Goal: Book appointment/travel/reservation

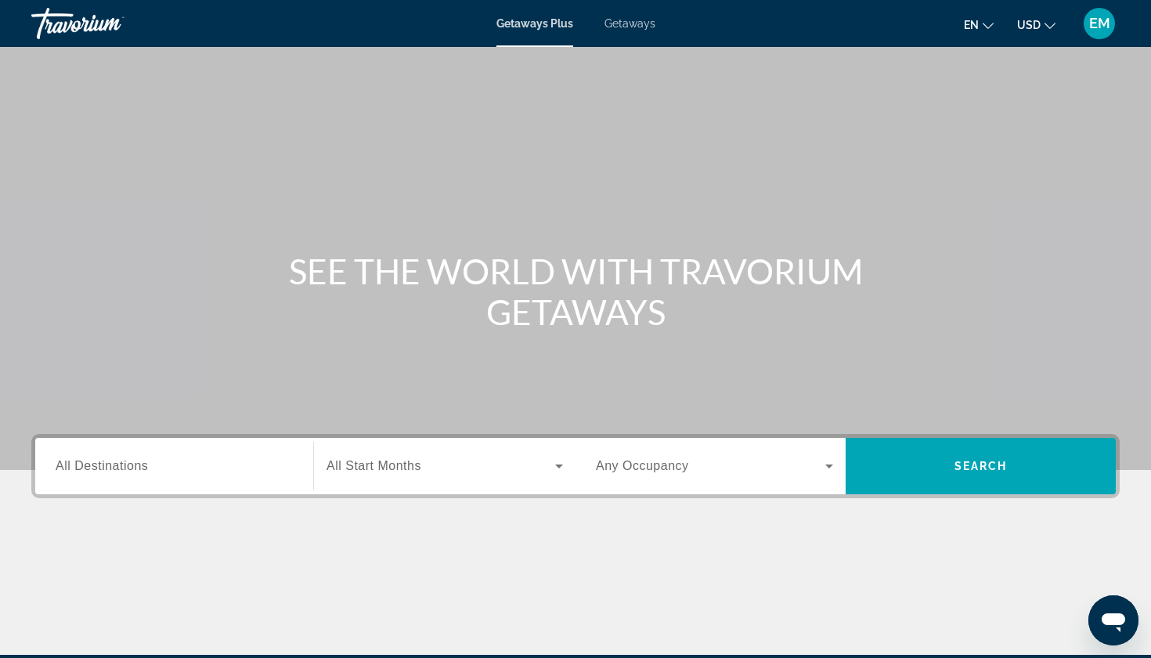
click at [430, 466] on span "Search widget" at bounding box center [440, 465] width 229 height 19
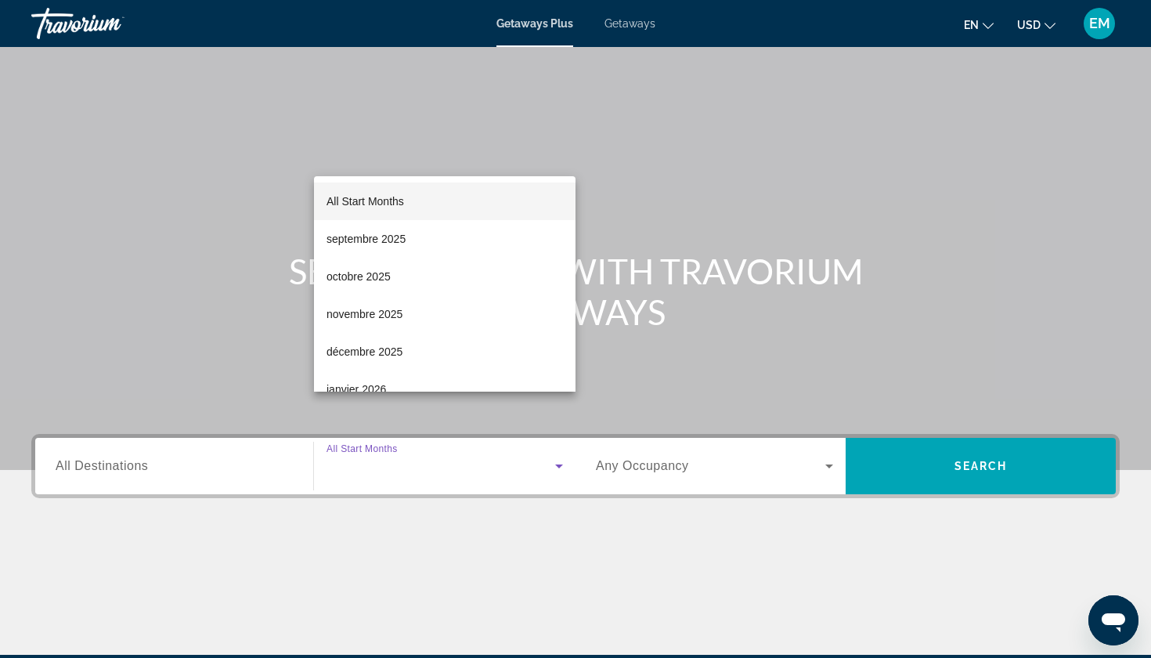
scroll to position [189, 0]
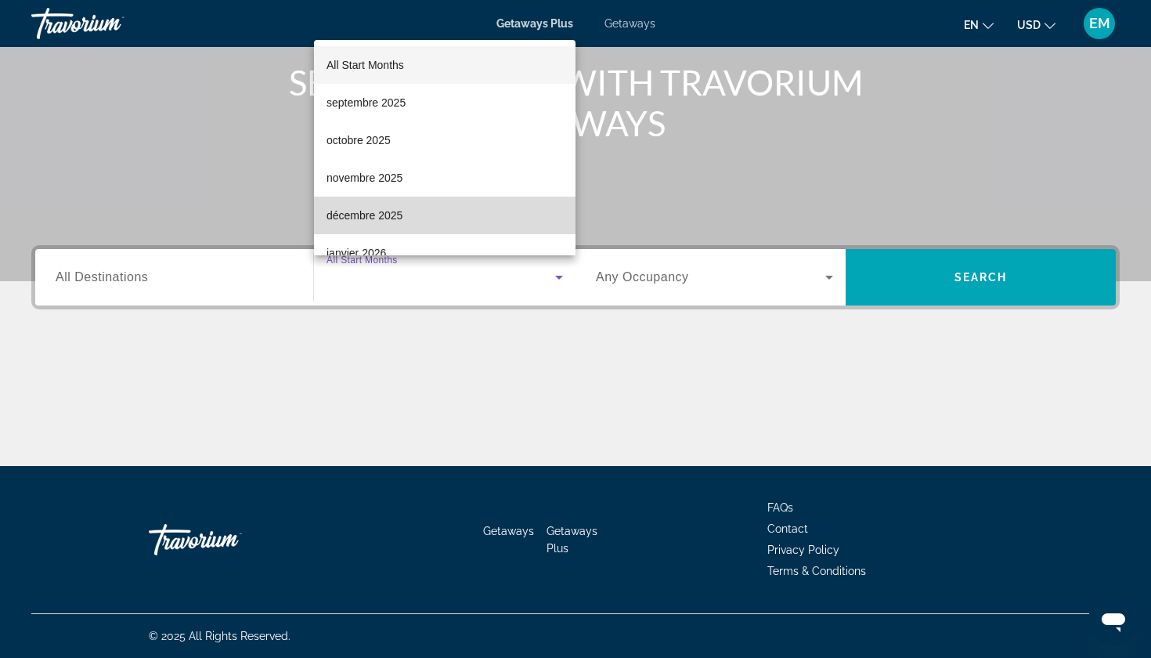
click at [471, 215] on mat-option "décembre 2025" at bounding box center [445, 216] width 262 height 38
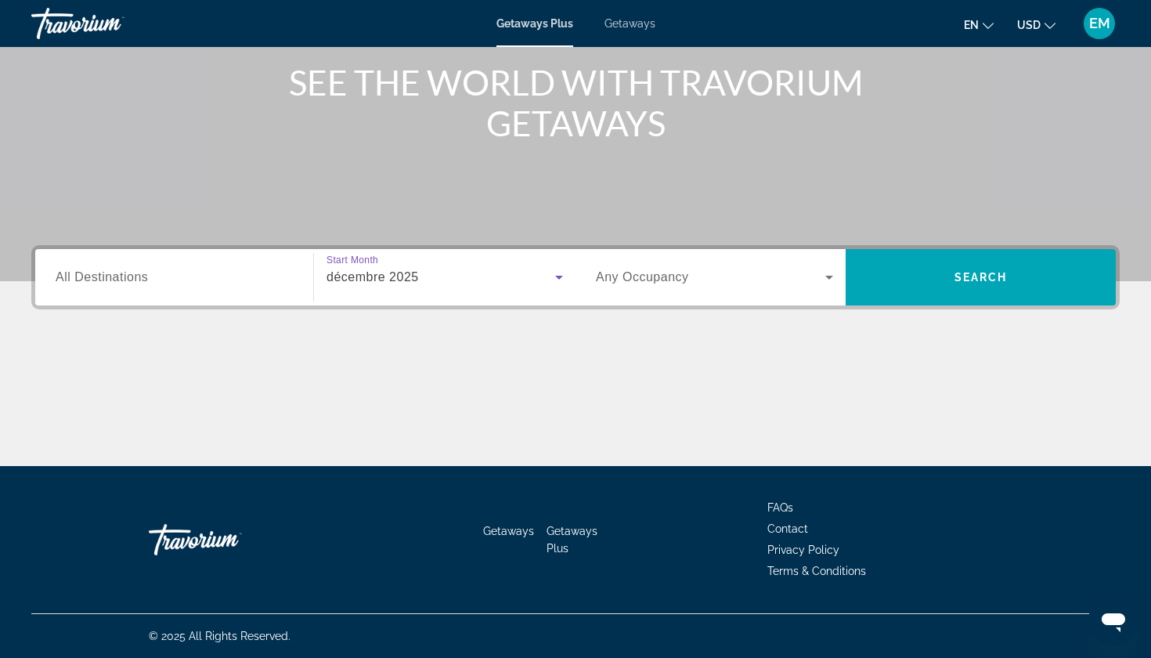
click at [665, 280] on span "Any Occupancy" at bounding box center [642, 276] width 93 height 13
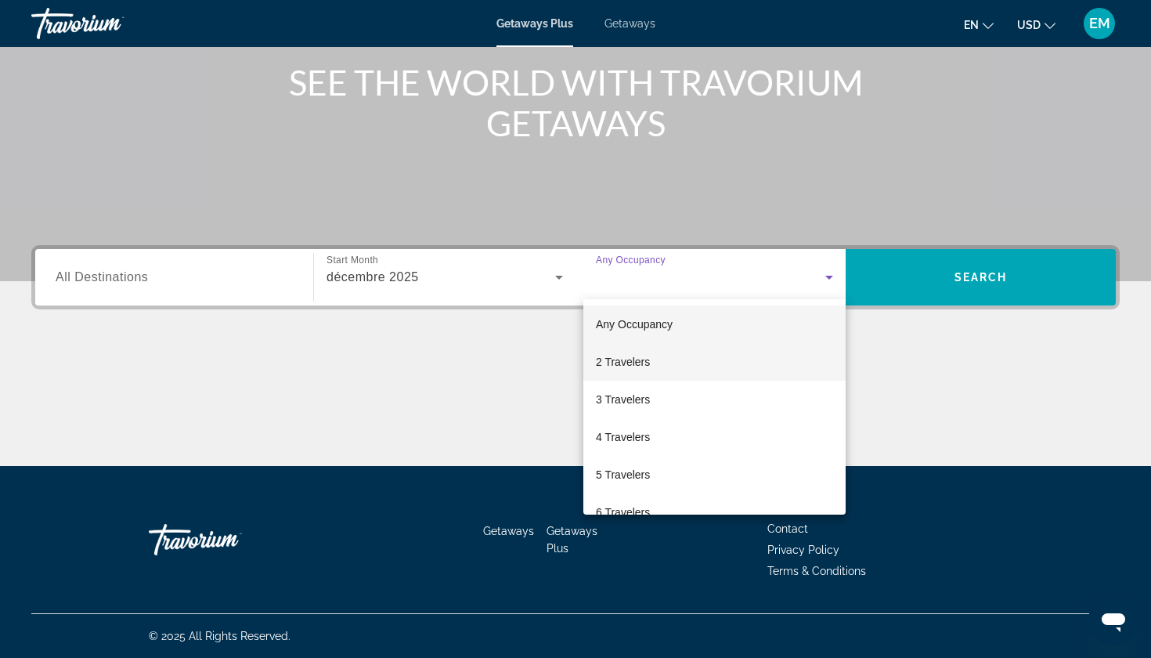
click at [669, 344] on mat-option "2 Travelers" at bounding box center [714, 362] width 262 height 38
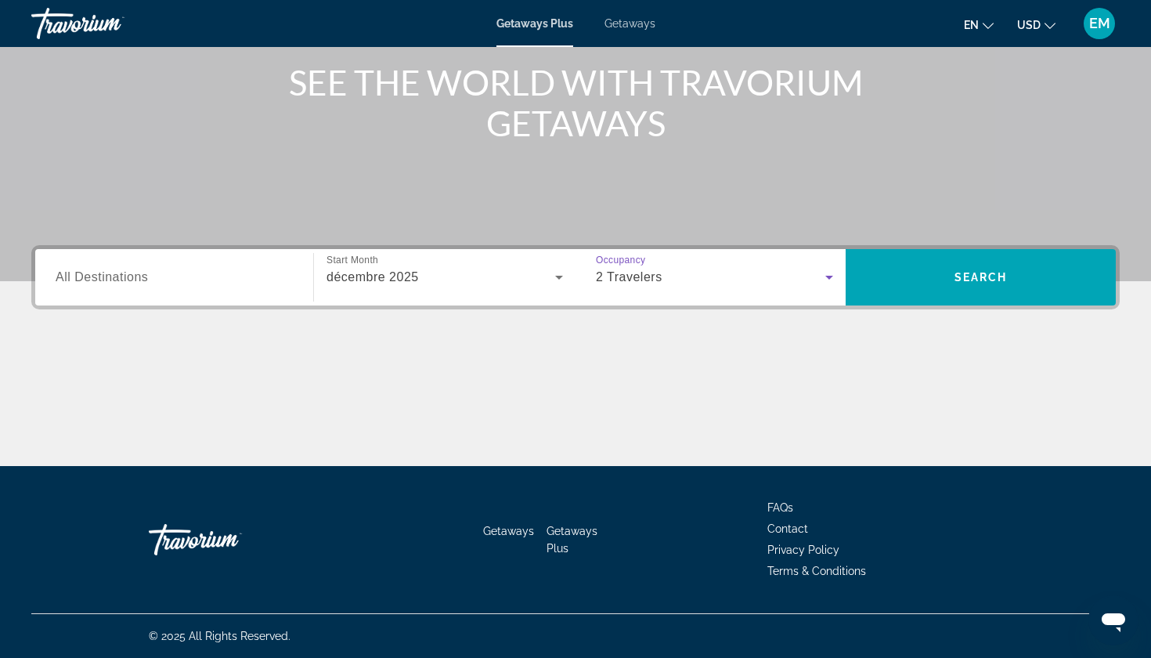
click at [259, 252] on div "Destination All Destinations" at bounding box center [174, 277] width 262 height 56
click at [237, 272] on input "Destination All Destinations" at bounding box center [174, 278] width 237 height 19
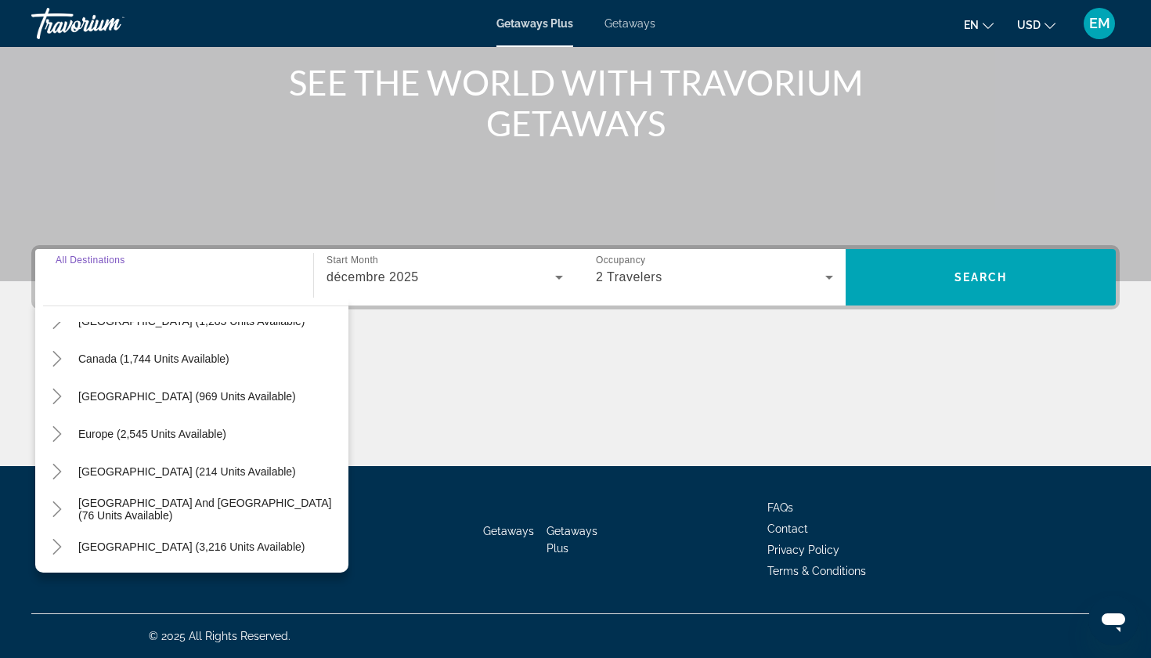
scroll to position [104, 0]
click at [57, 426] on icon "Toggle Europe (2,545 units available)" at bounding box center [57, 432] width 16 height 16
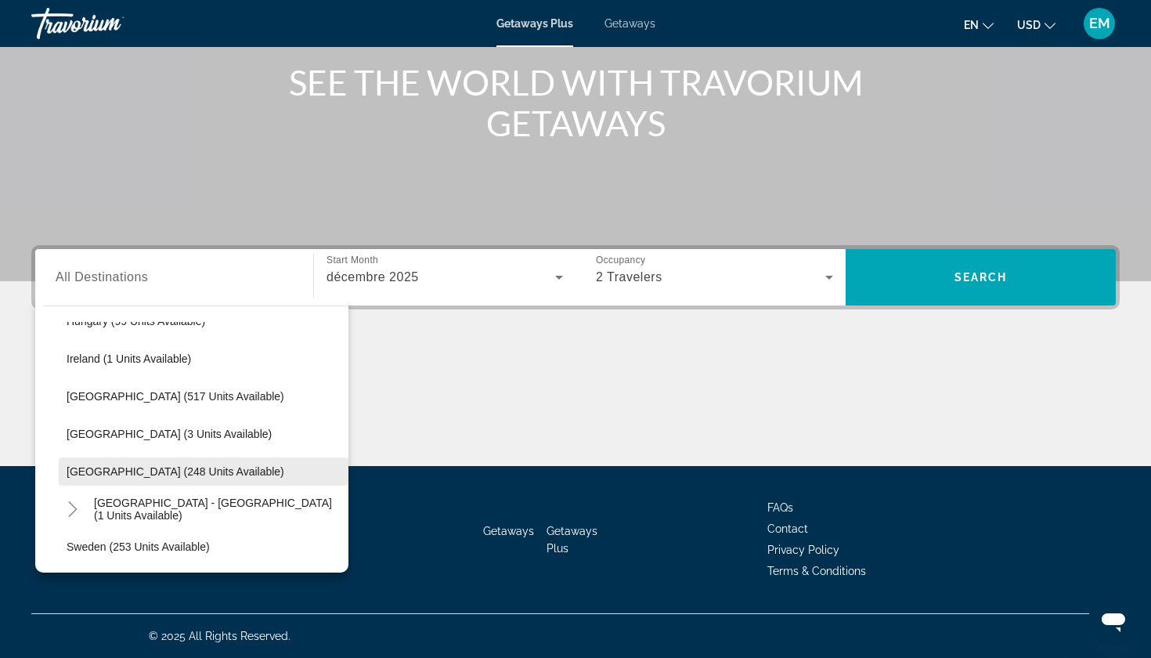
scroll to position [592, 0]
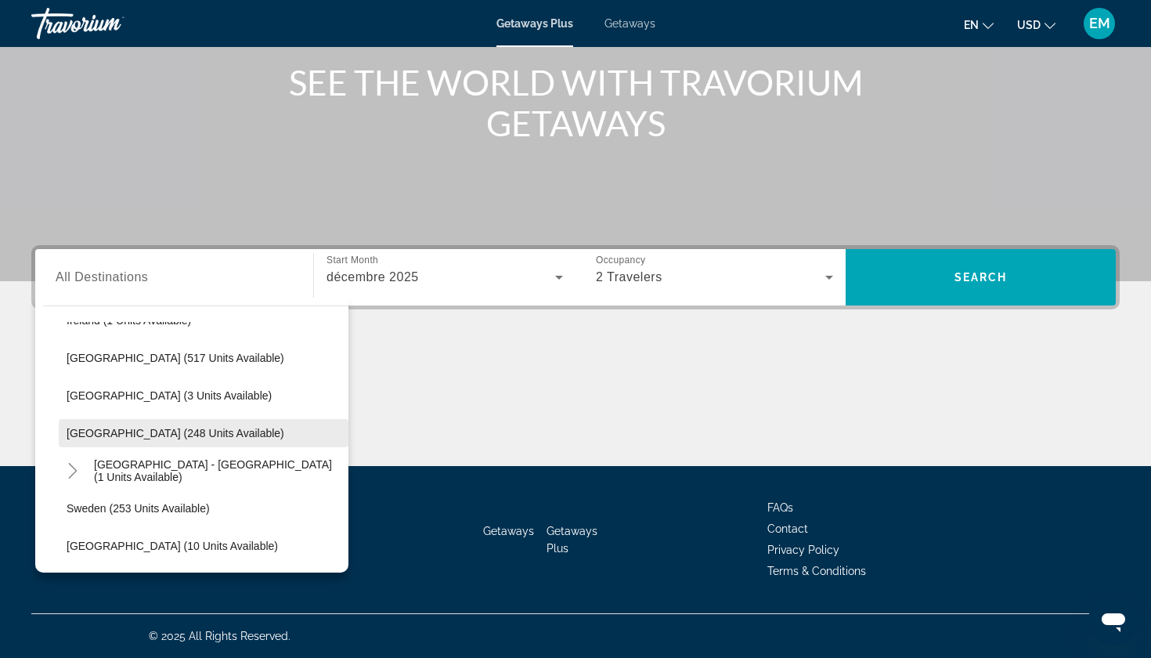
click at [146, 443] on span "Search widget" at bounding box center [204, 433] width 290 height 38
type input "**********"
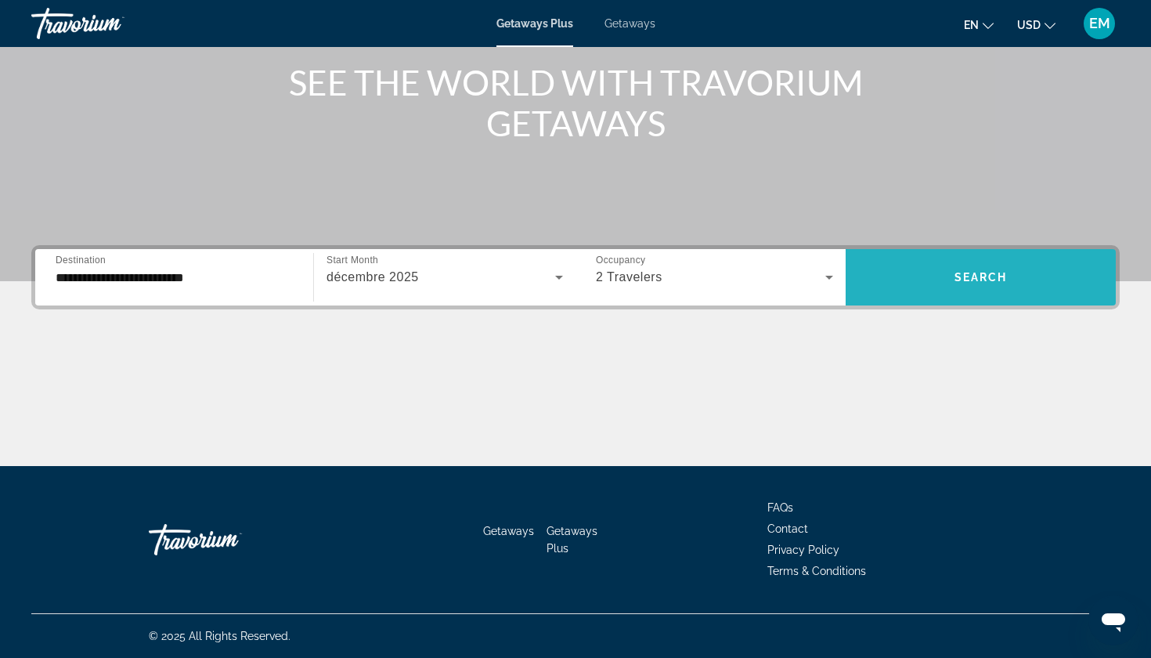
click at [957, 259] on span "Search widget" at bounding box center [981, 277] width 270 height 38
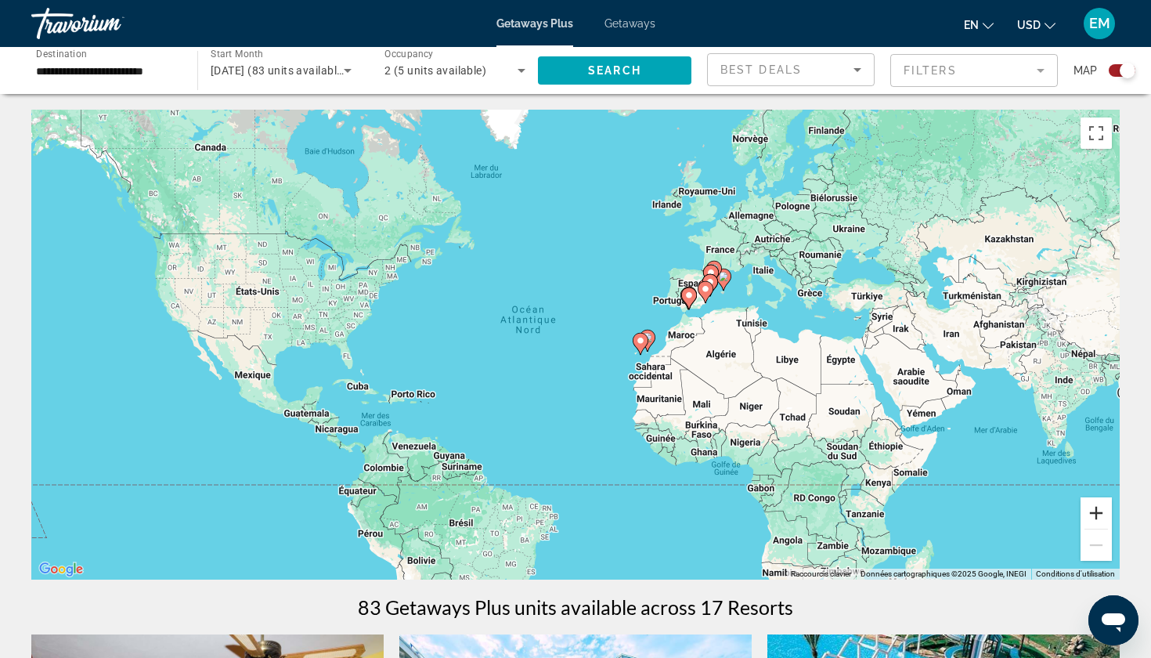
click at [1108, 518] on button "Zoom avant" at bounding box center [1095, 512] width 31 height 31
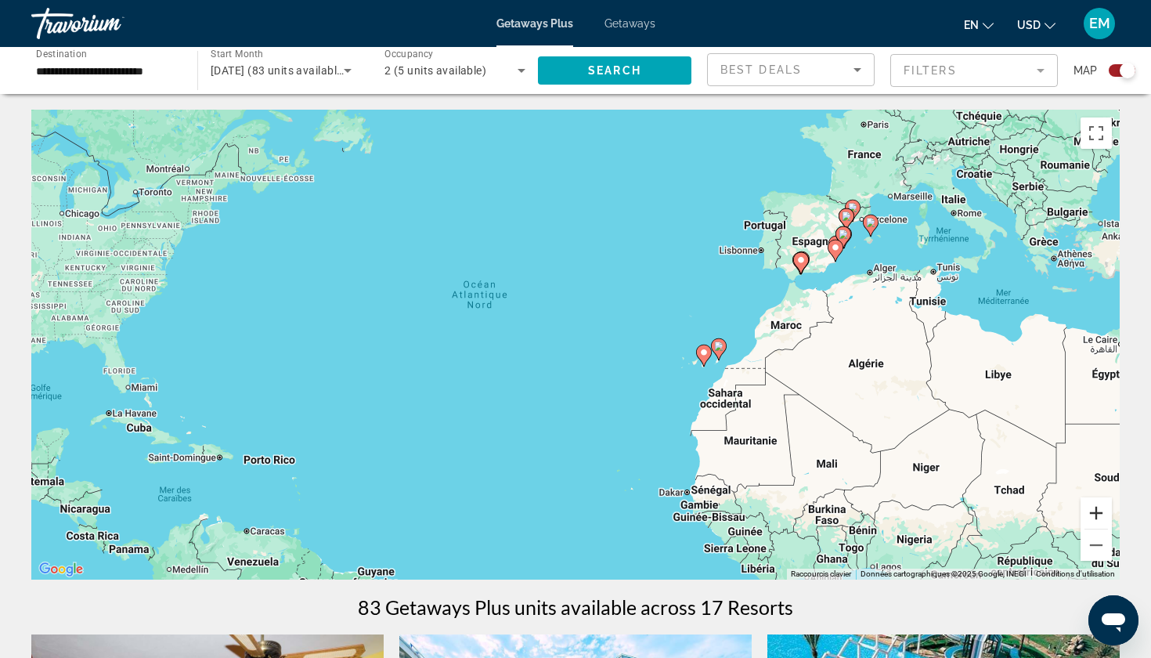
click at [1102, 512] on button "Zoom avant" at bounding box center [1095, 512] width 31 height 31
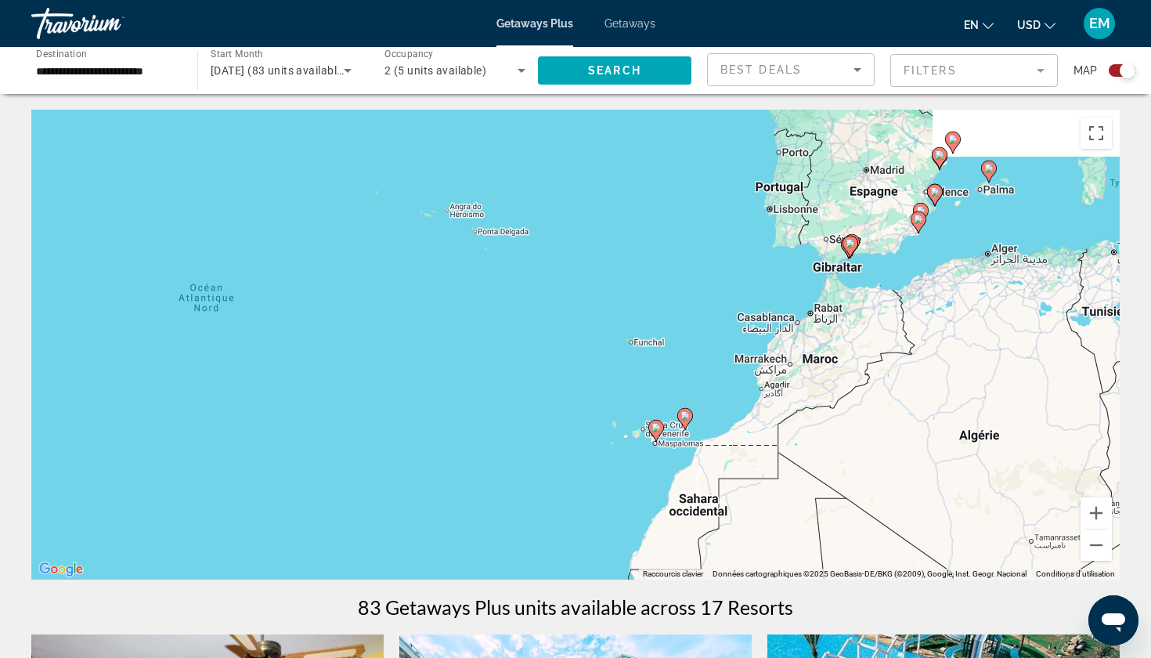
drag, startPoint x: 976, startPoint y: 355, endPoint x: 770, endPoint y: 431, distance: 220.2
click at [770, 431] on div "Pour activer le glissement avec le clavier, appuyez sur Alt+Entrée. Une fois ce…" at bounding box center [575, 345] width 1088 height 470
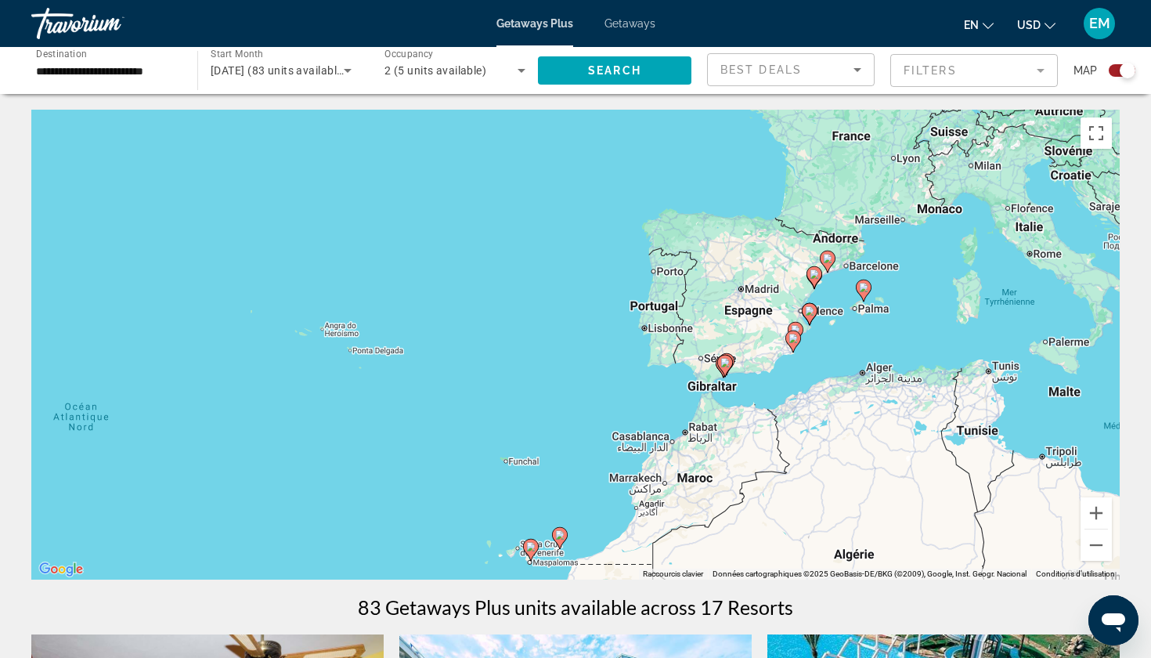
drag, startPoint x: 841, startPoint y: 312, endPoint x: 746, endPoint y: 397, distance: 127.5
click at [746, 397] on div "Pour activer le glissement avec le clavier, appuyez sur Alt+Entrée. Une fois ce…" at bounding box center [575, 345] width 1088 height 470
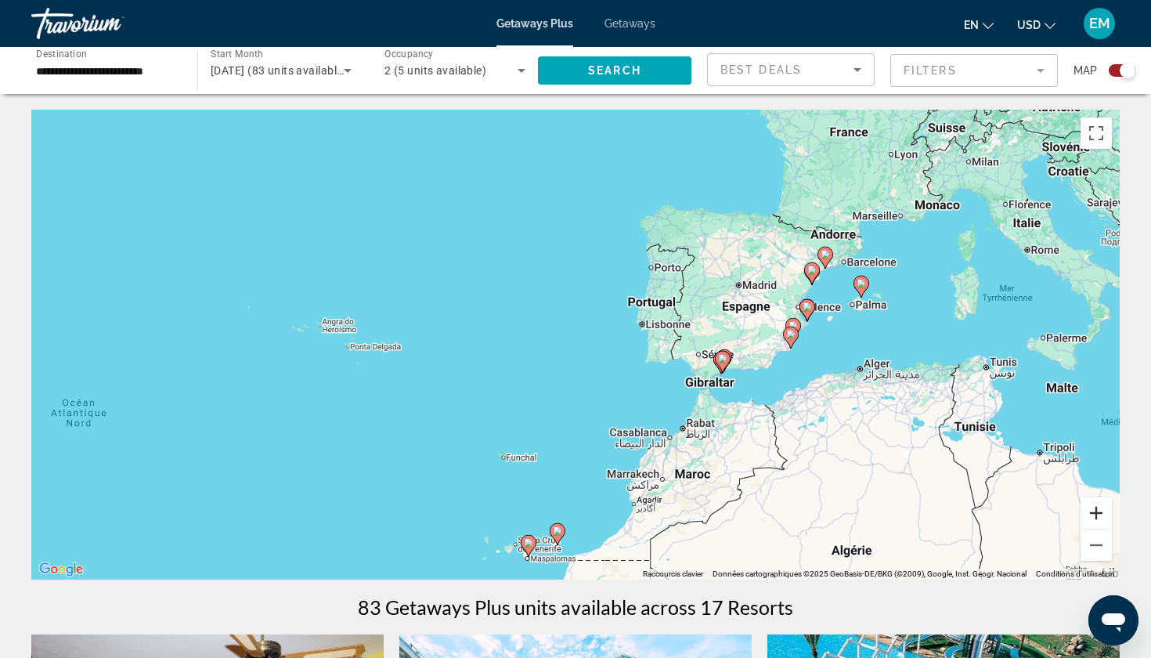
click at [1102, 509] on button "Zoom avant" at bounding box center [1095, 512] width 31 height 31
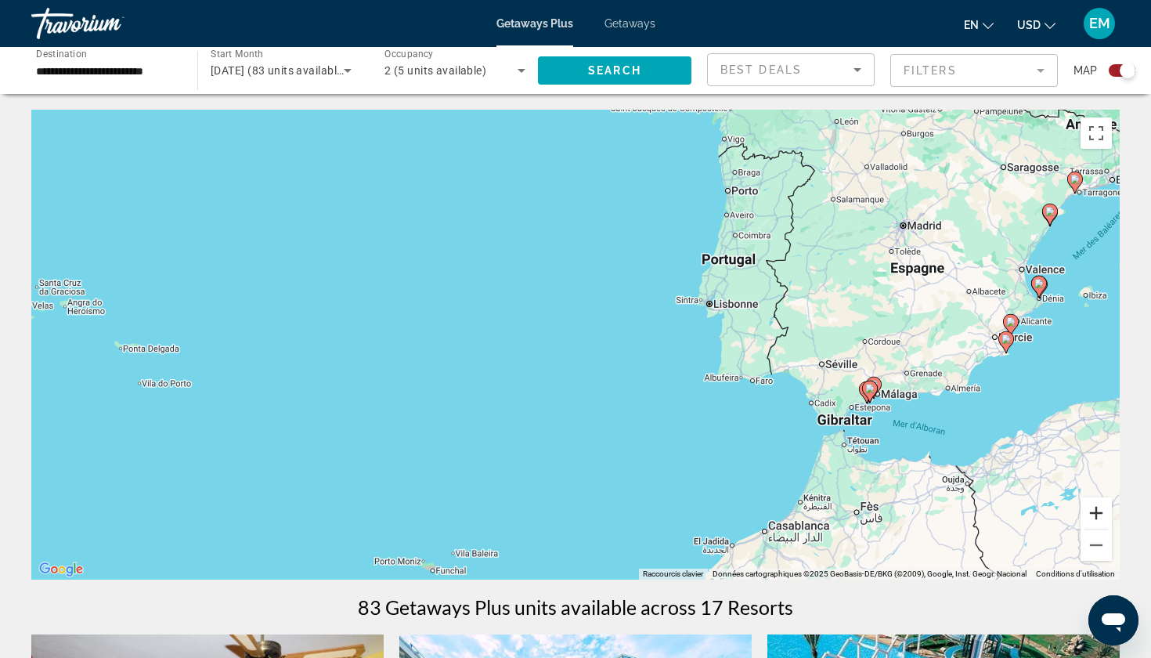
click at [1102, 510] on button "Zoom avant" at bounding box center [1095, 512] width 31 height 31
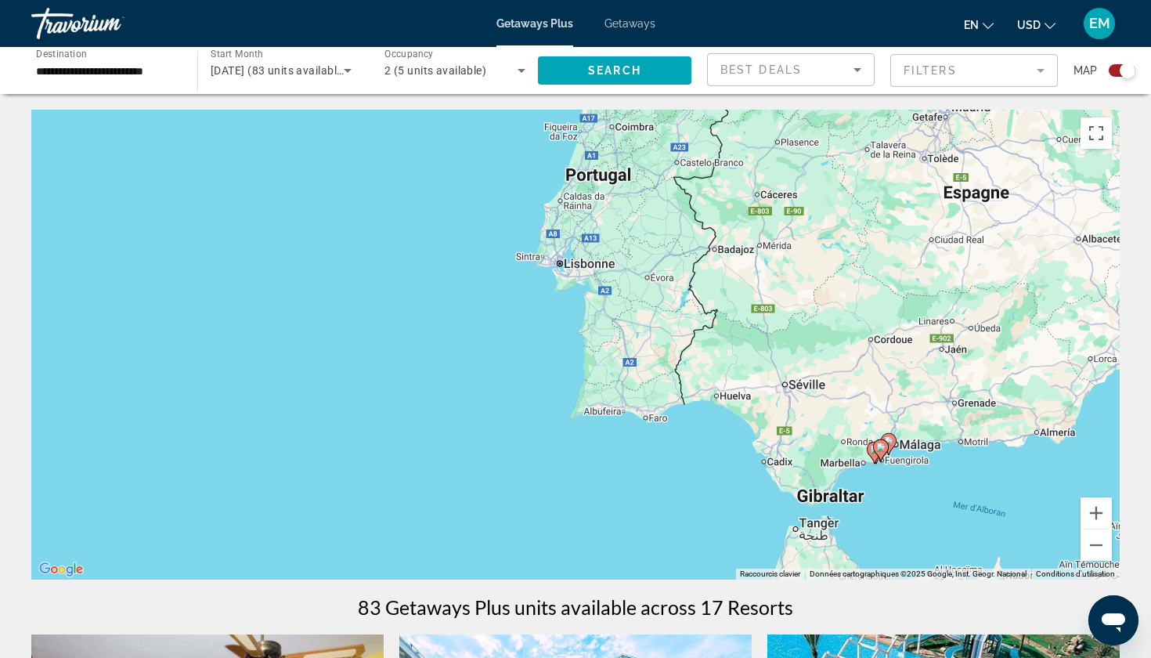
drag, startPoint x: 947, startPoint y: 353, endPoint x: 659, endPoint y: 354, distance: 287.3
click at [659, 354] on div "Pour activer le glissement avec le clavier, appuyez sur Alt+Entrée. Une fois ce…" at bounding box center [575, 345] width 1088 height 470
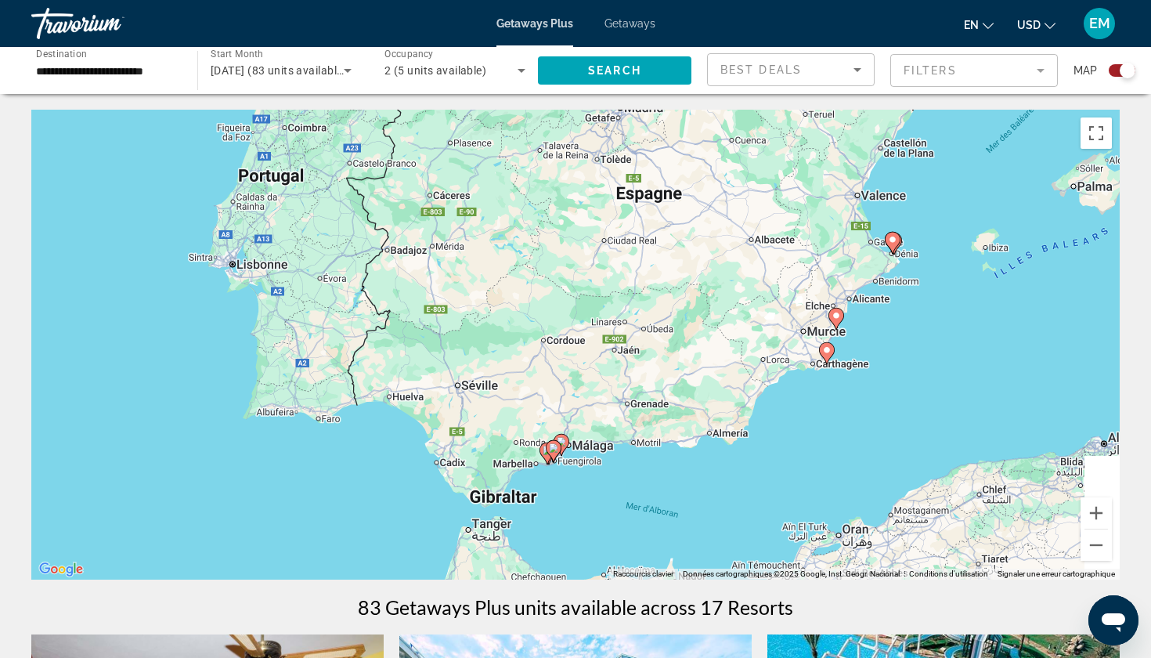
drag, startPoint x: 870, startPoint y: 454, endPoint x: 596, endPoint y: 447, distance: 274.1
click at [596, 447] on div "Pour activer le glissement avec le clavier, appuyez sur Alt+Entrée. Une fois ce…" at bounding box center [575, 345] width 1088 height 470
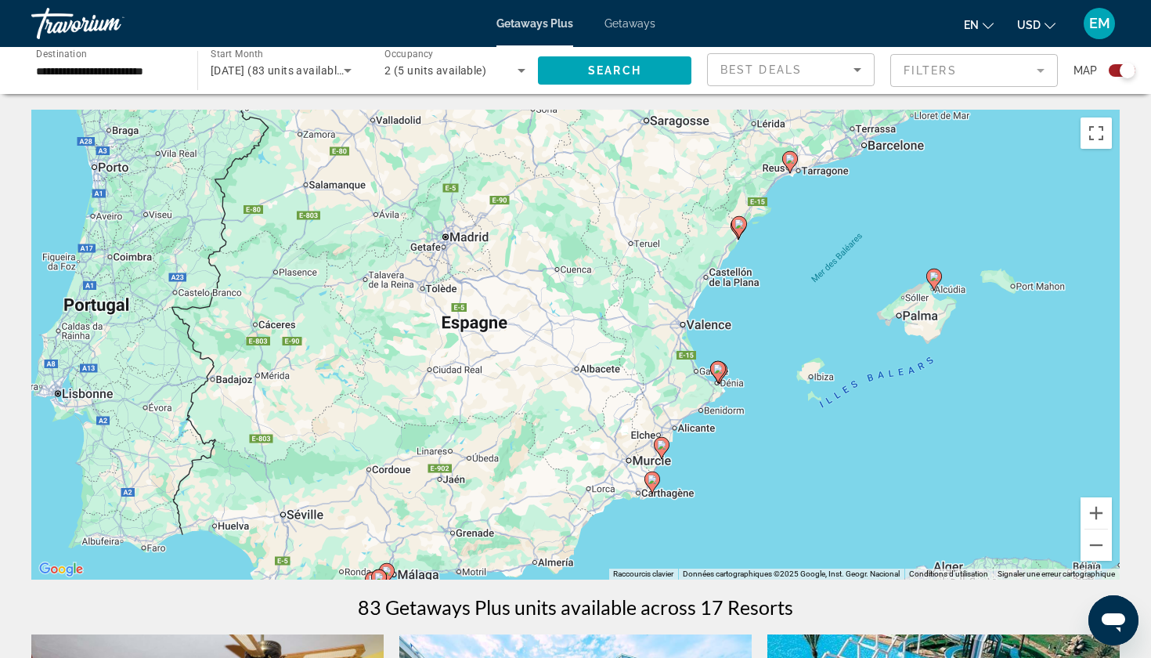
drag, startPoint x: 865, startPoint y: 312, endPoint x: 694, endPoint y: 449, distance: 218.9
click at [694, 449] on div "Pour activer le glissement avec le clavier, appuyez sur Alt+Entrée. Une fois ce…" at bounding box center [575, 345] width 1088 height 470
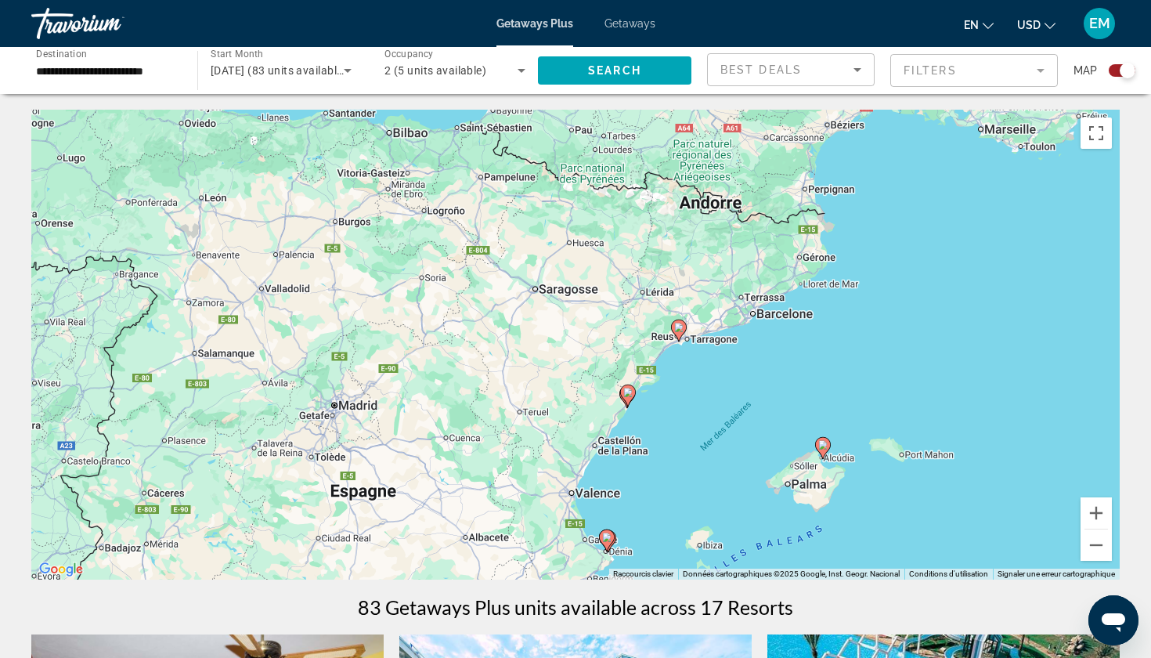
drag, startPoint x: 850, startPoint y: 219, endPoint x: 739, endPoint y: 401, distance: 213.0
click at [739, 402] on div "Pour activer le glissement avec le clavier, appuyez sur Alt+Entrée. Une fois ce…" at bounding box center [575, 345] width 1088 height 470
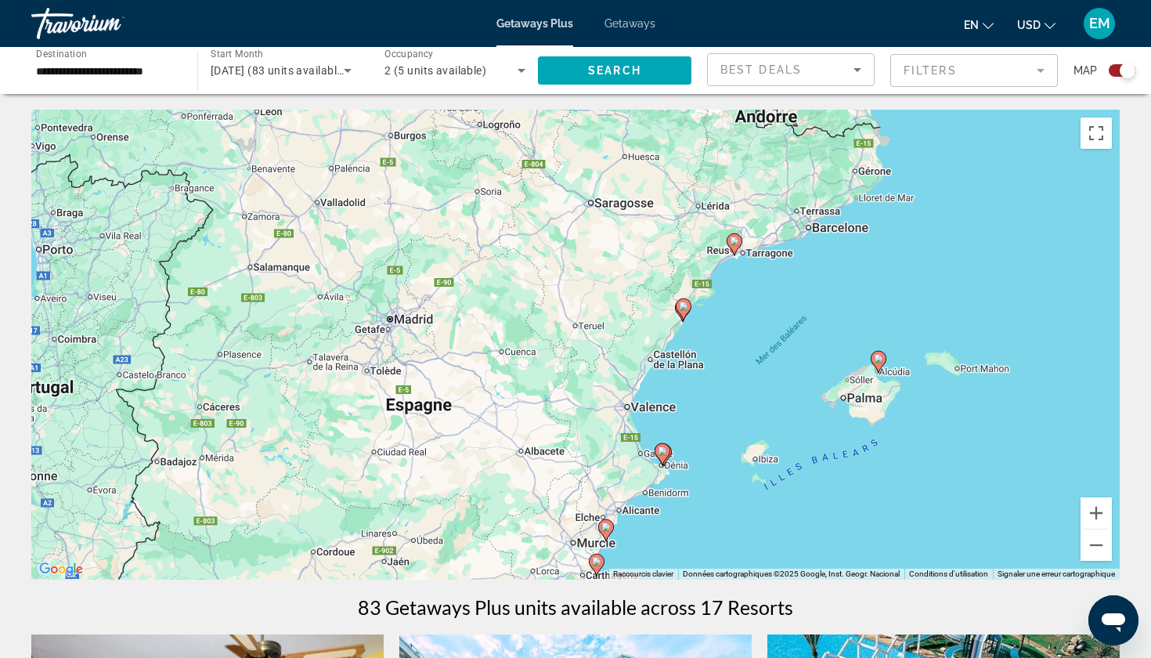
drag, startPoint x: 702, startPoint y: 460, endPoint x: 940, endPoint y: 128, distance: 407.4
click at [940, 129] on div "Pour activer le glissement avec le clavier, appuyez sur Alt+Entrée. Une fois ce…" at bounding box center [575, 345] width 1088 height 470
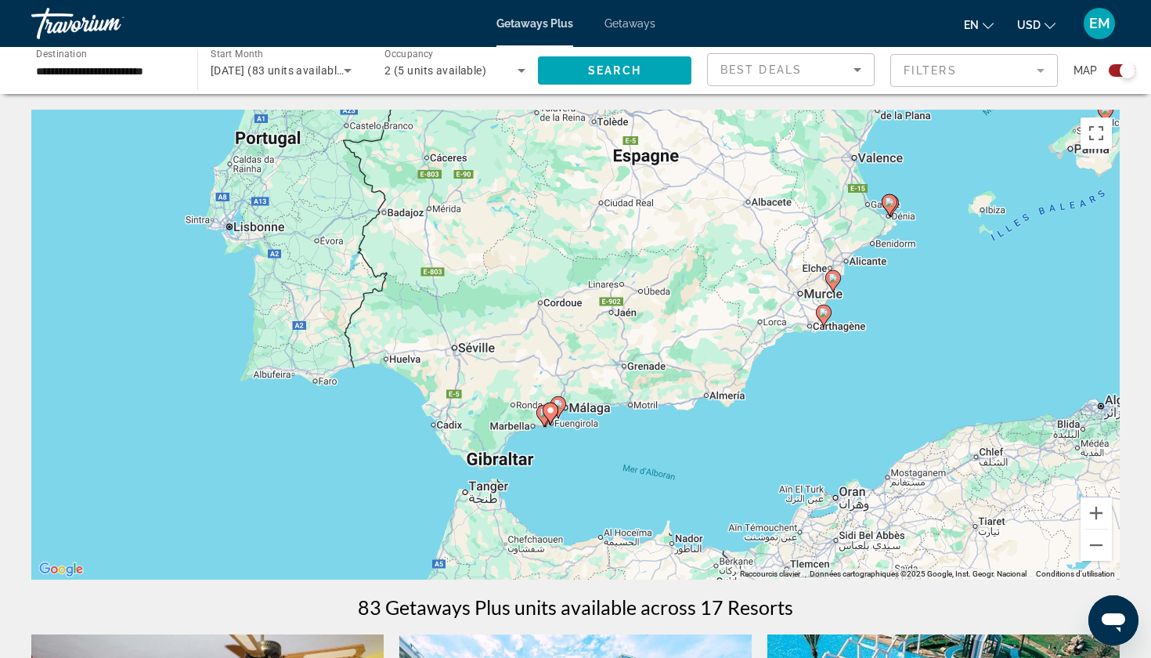
drag, startPoint x: 537, startPoint y: 441, endPoint x: 597, endPoint y: 441, distance: 59.5
click at [597, 441] on div "Pour activer le glissement avec le clavier, appuyez sur Alt+Entrée. Une fois ce…" at bounding box center [575, 345] width 1088 height 470
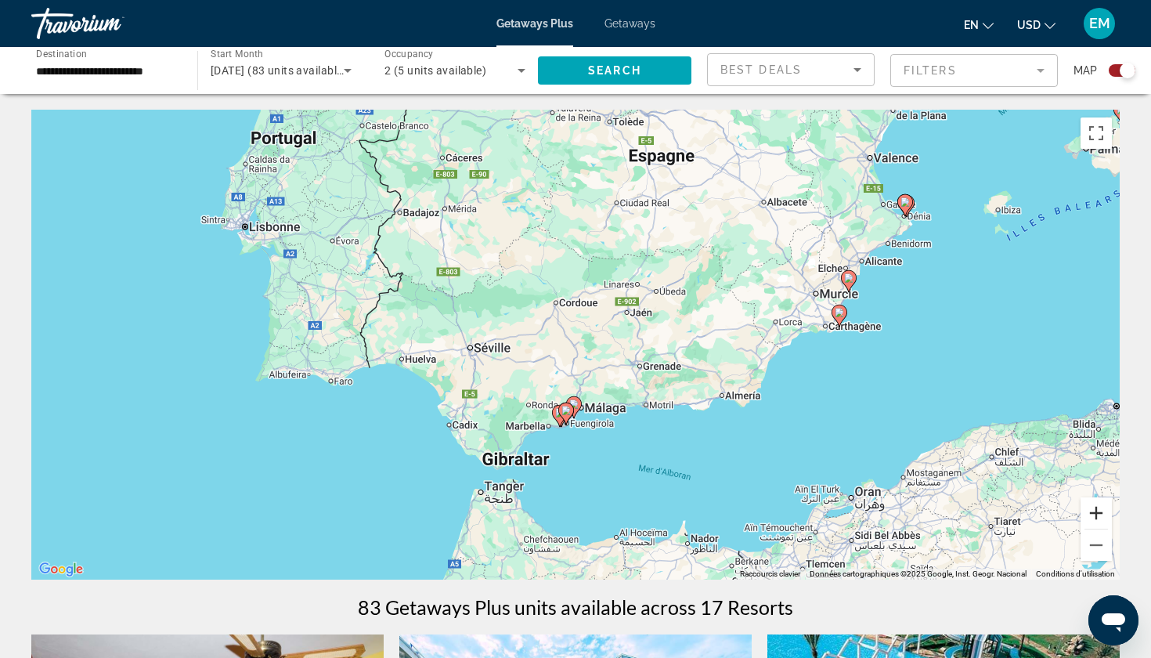
click at [1098, 516] on button "Zoom avant" at bounding box center [1095, 512] width 31 height 31
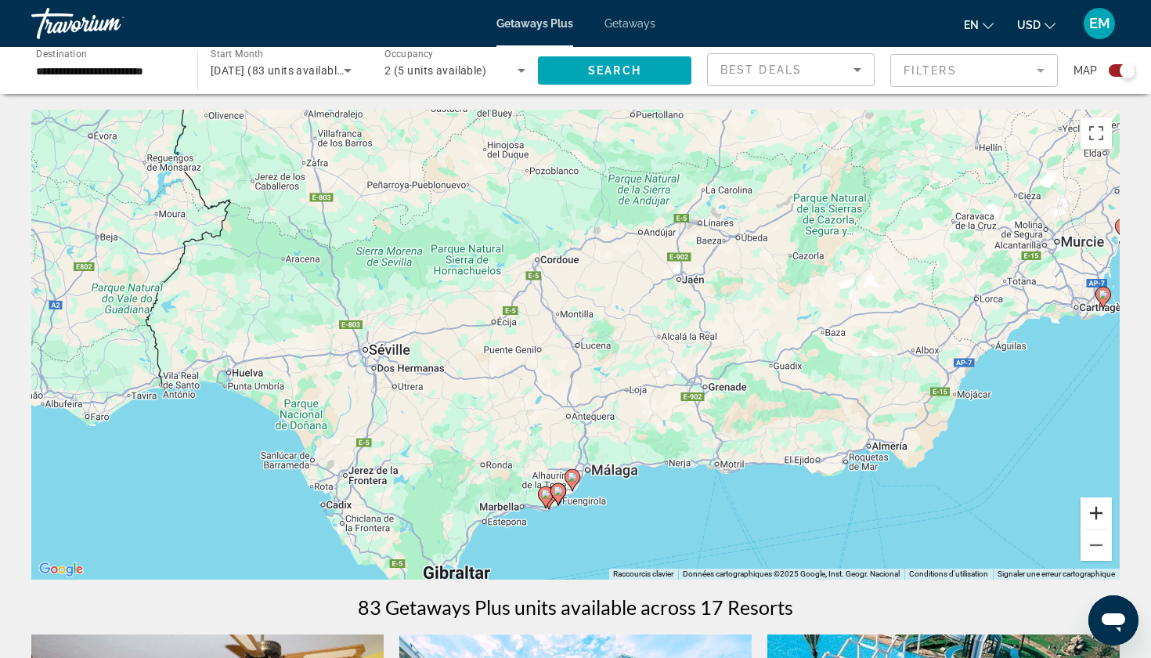
click at [1098, 516] on button "Zoom avant" at bounding box center [1095, 512] width 31 height 31
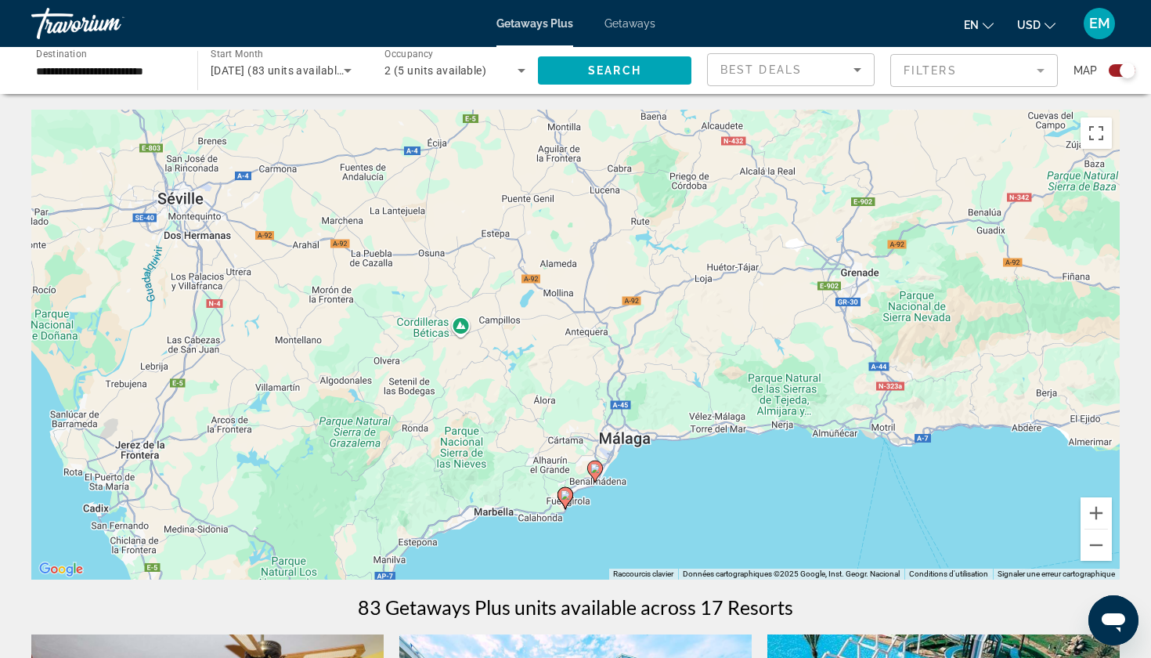
drag, startPoint x: 701, startPoint y: 439, endPoint x: 712, endPoint y: 359, distance: 81.5
click at [710, 359] on div "Pour activer le glissement avec le clavier, appuyez sur Alt+Entrée. Une fois ce…" at bounding box center [575, 345] width 1088 height 470
click at [1095, 517] on button "Zoom avant" at bounding box center [1095, 512] width 31 height 31
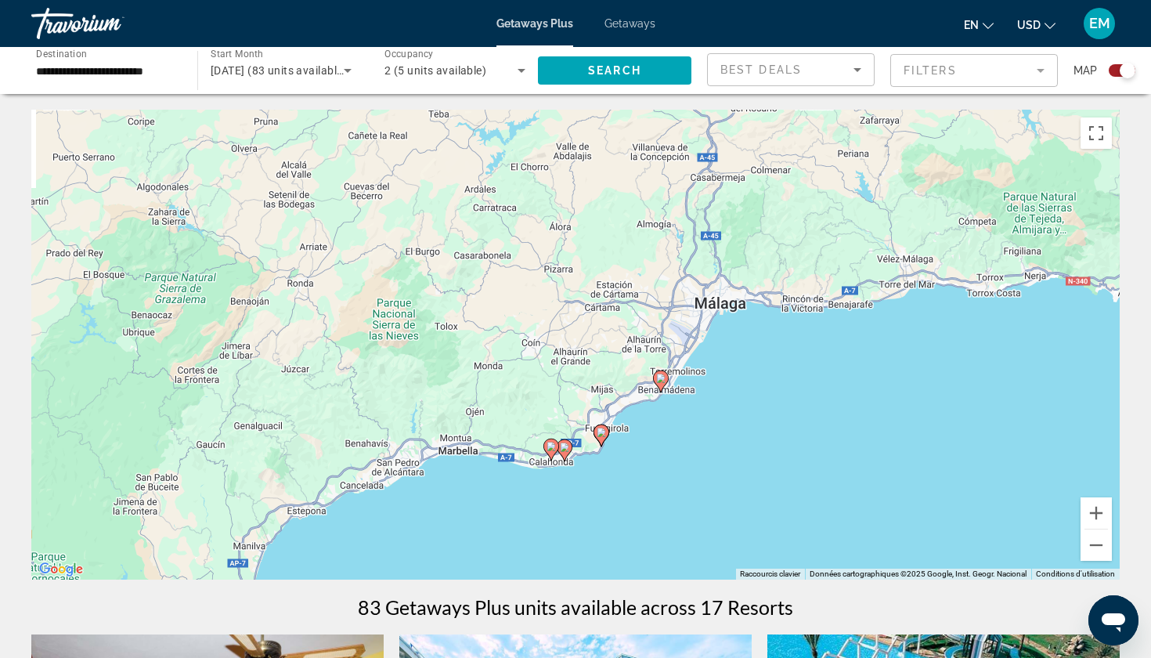
drag, startPoint x: 752, startPoint y: 482, endPoint x: 797, endPoint y: 251, distance: 234.6
click at [797, 251] on div "Pour activer le glissement avec le clavier, appuyez sur Alt+Entrée. Une fois ce…" at bounding box center [575, 345] width 1088 height 470
click at [1100, 512] on button "Zoom avant" at bounding box center [1095, 512] width 31 height 31
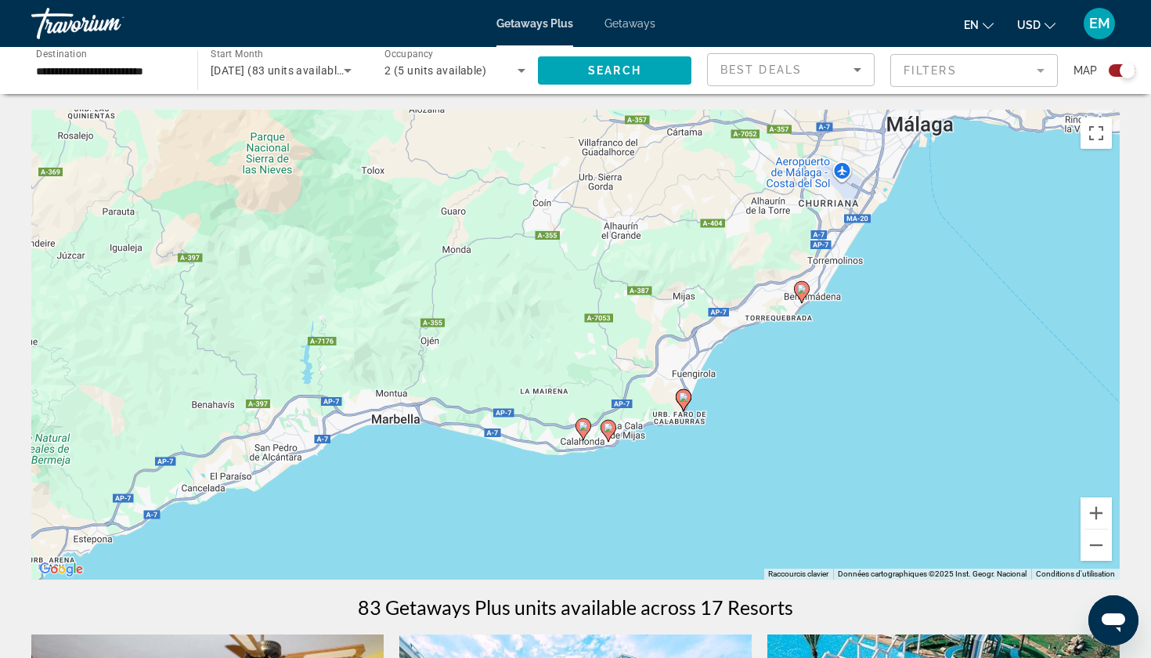
drag, startPoint x: 759, startPoint y: 524, endPoint x: 816, endPoint y: 380, distance: 154.7
click at [816, 380] on div "Pour activer le glissement avec le clavier, appuyez sur Alt+Entrée. Une fois ce…" at bounding box center [575, 345] width 1088 height 470
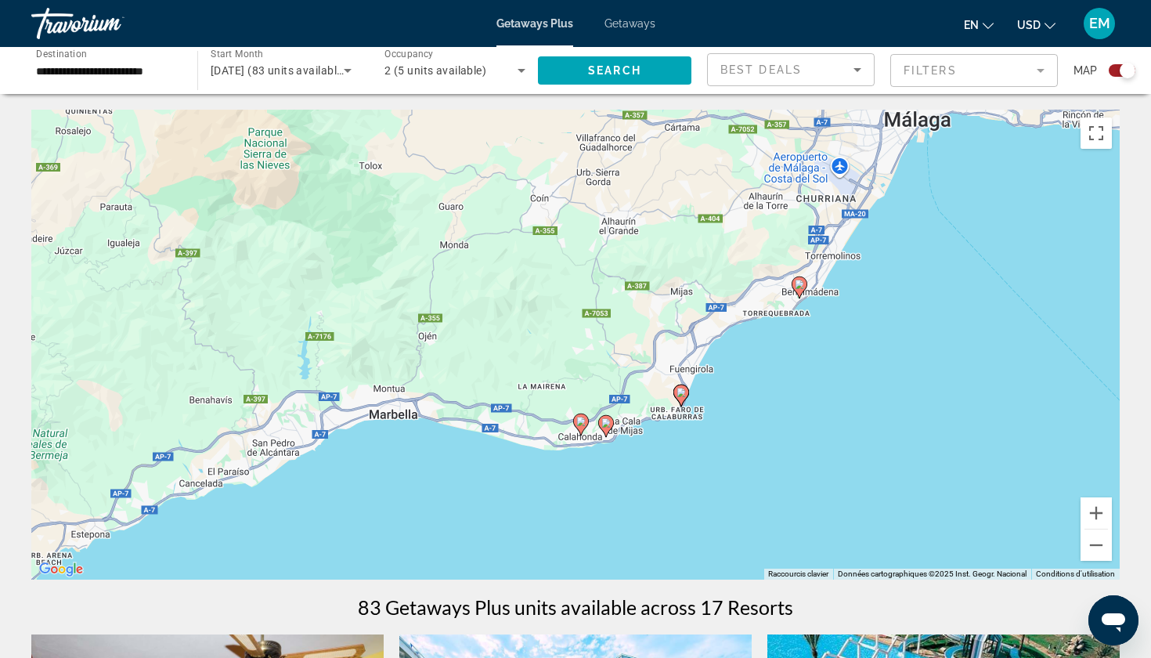
click at [583, 427] on icon "Main content" at bounding box center [581, 424] width 14 height 20
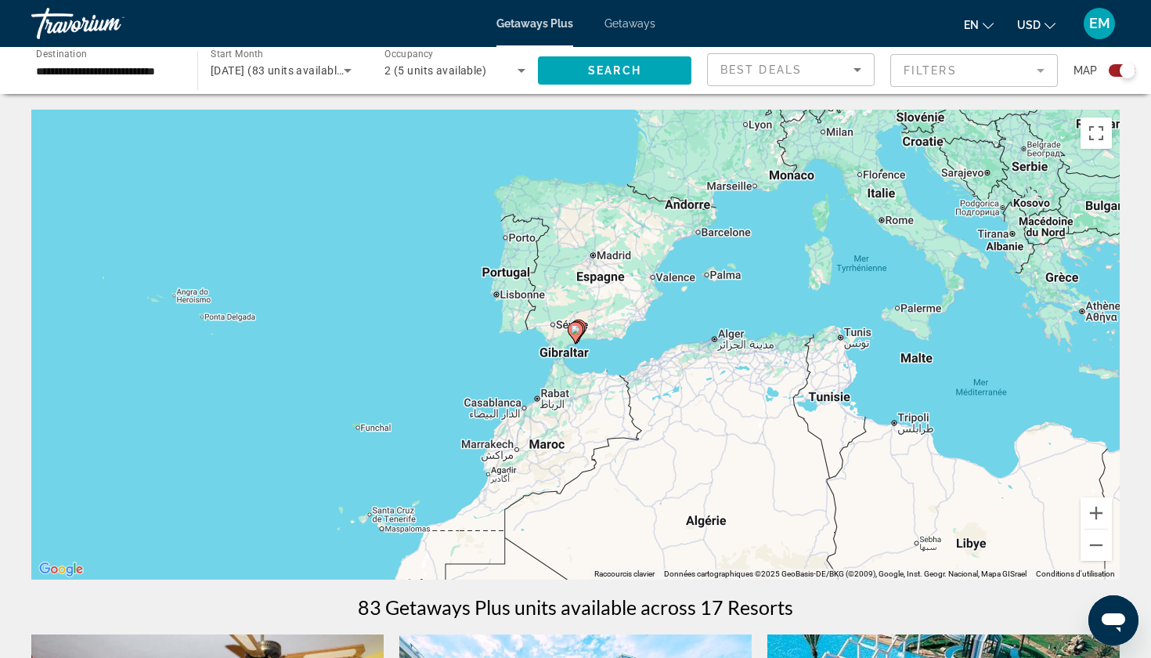
click at [91, 71] on input "**********" at bounding box center [106, 71] width 141 height 19
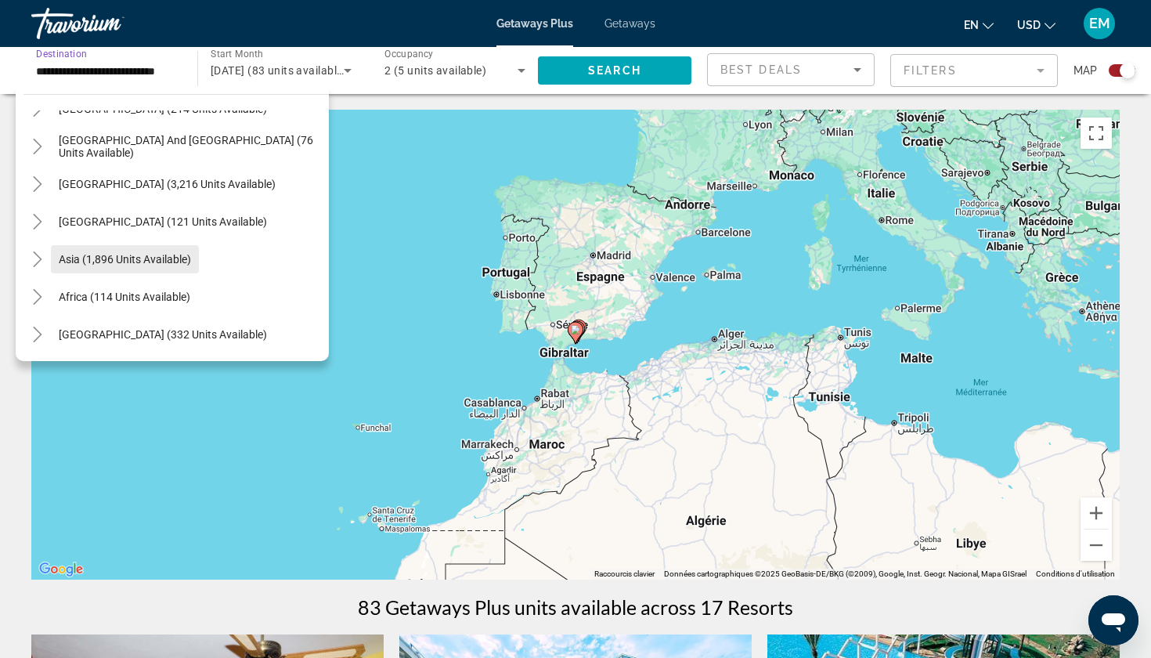
scroll to position [968, 0]
click at [36, 296] on icon "Toggle Africa (114 units available)" at bounding box center [38, 297] width 16 height 16
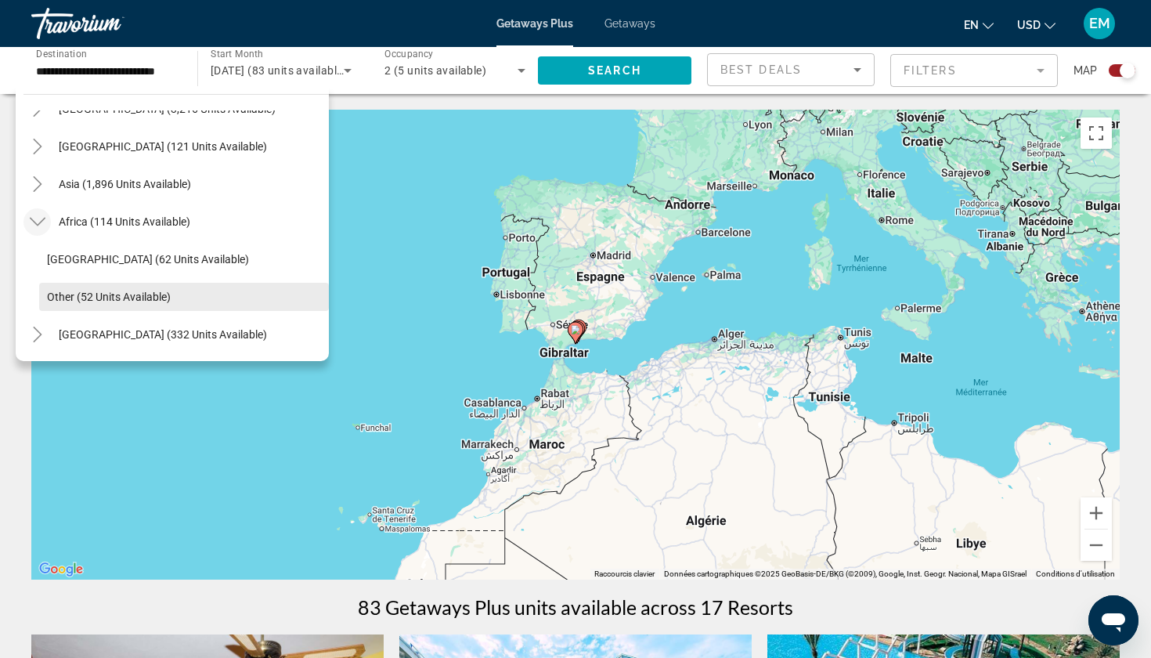
scroll to position [1043, 0]
click at [153, 299] on span "Other (52 units available)" at bounding box center [109, 296] width 124 height 13
type input "**********"
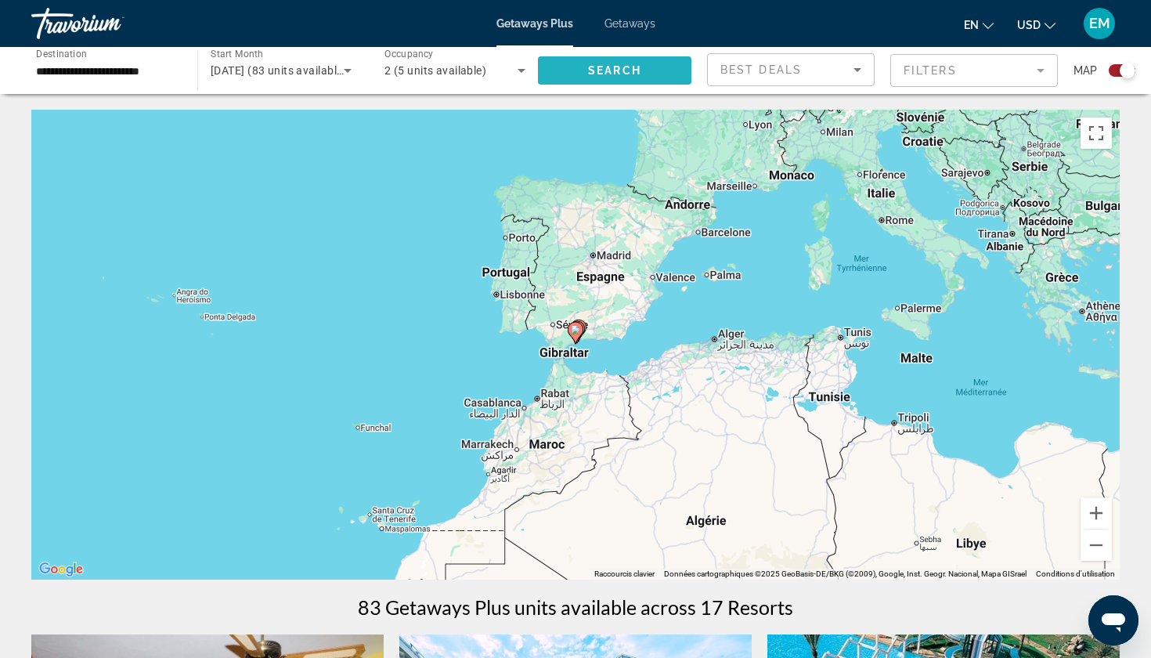
click at [641, 82] on span "Search widget" at bounding box center [614, 71] width 153 height 38
